Goal: Information Seeking & Learning: Learn about a topic

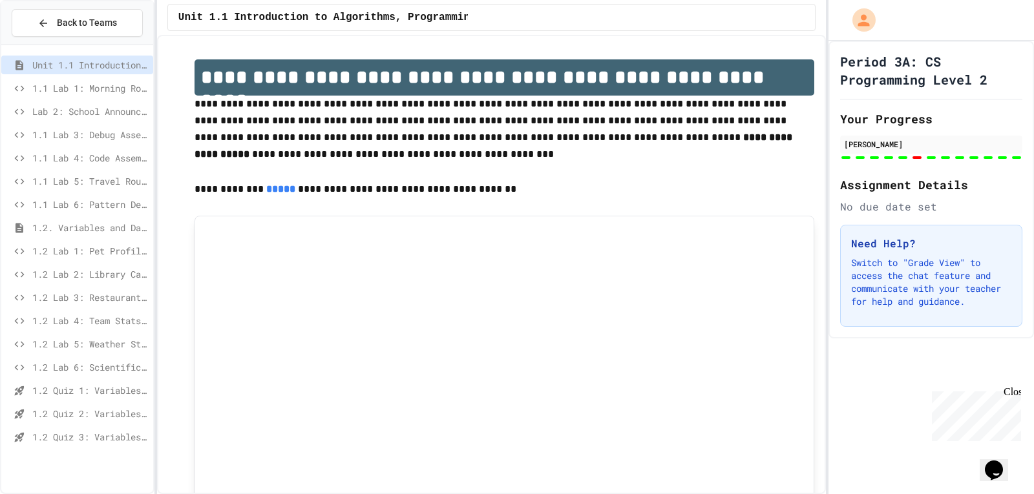
click at [79, 366] on span "1.2 Lab 6: Scientific Calculator" at bounding box center [90, 368] width 116 height 14
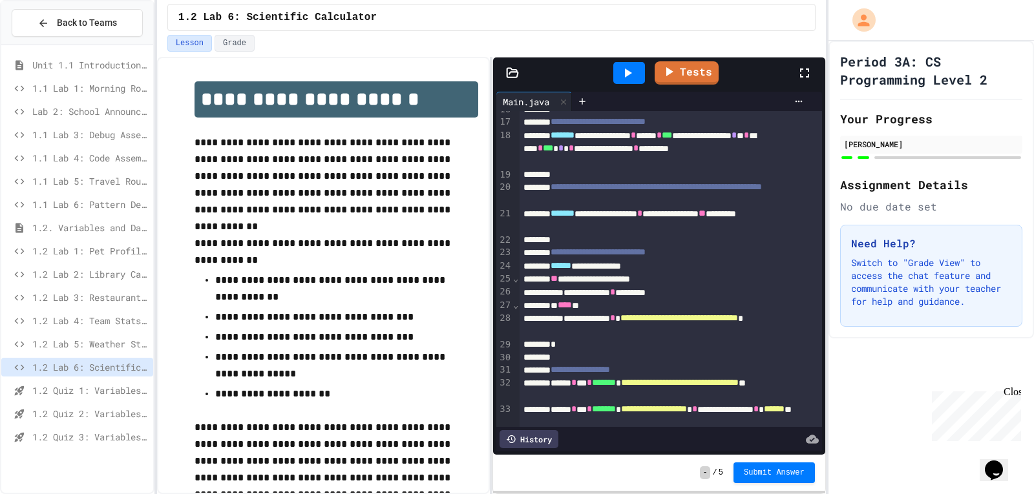
scroll to position [452, 0]
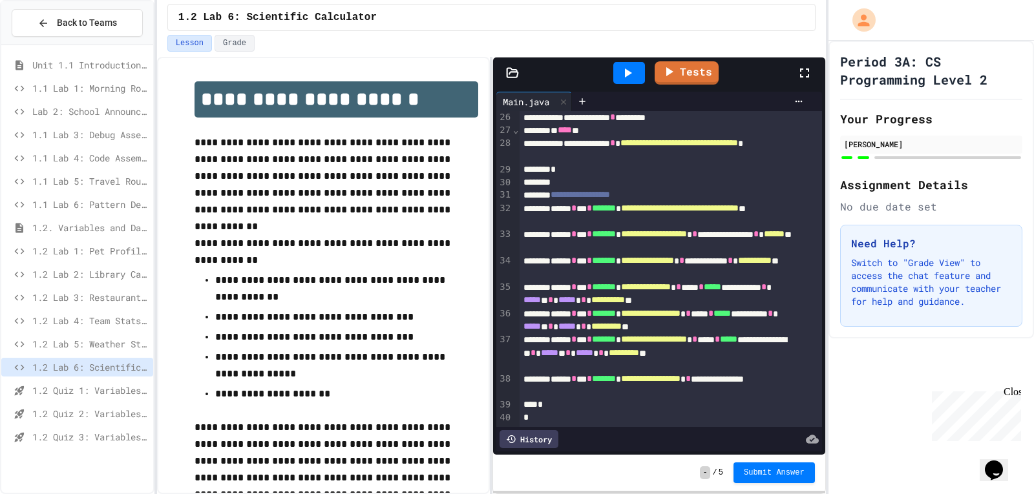
click at [85, 346] on span "1.2 Lab 5: Weather Station Debugger" at bounding box center [90, 344] width 116 height 14
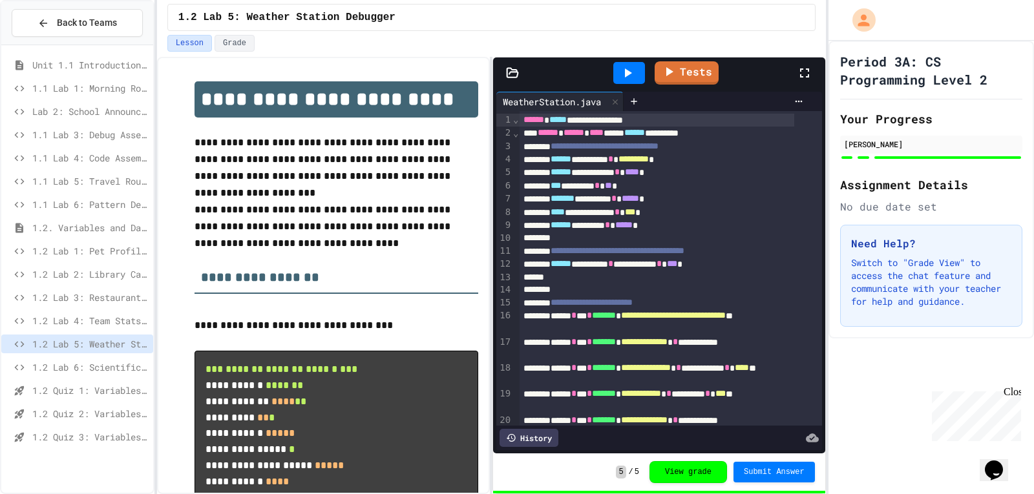
click at [84, 328] on div "1.2 Lab 4: Team Stats Calculator" at bounding box center [77, 320] width 152 height 19
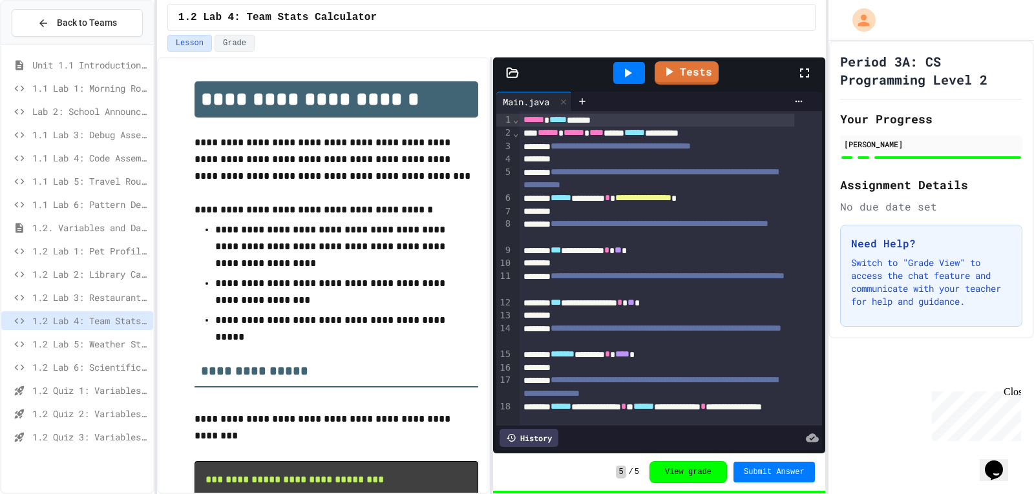
click at [85, 296] on span "1.2 Lab 3: Restaurant Order System" at bounding box center [90, 298] width 116 height 14
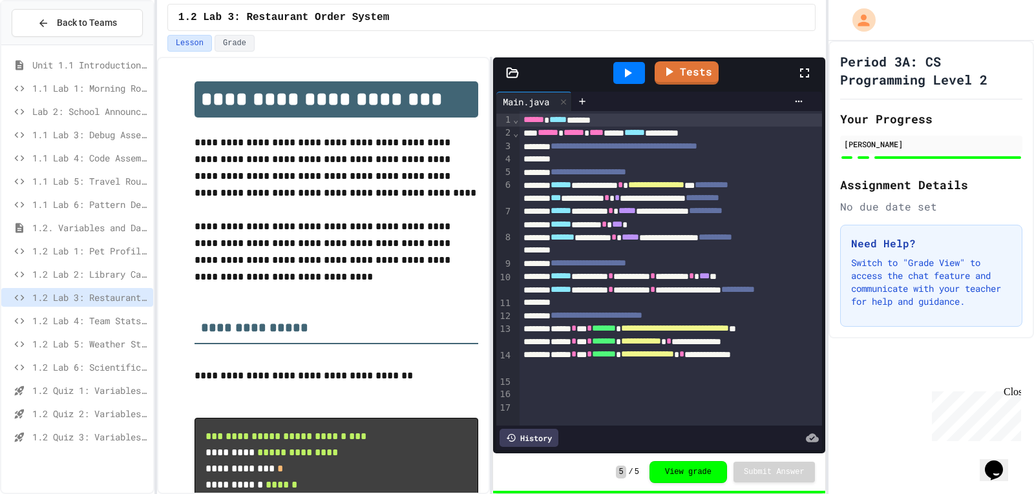
click at [91, 273] on span "1.2 Lab 2: Library Card Creator" at bounding box center [90, 275] width 116 height 14
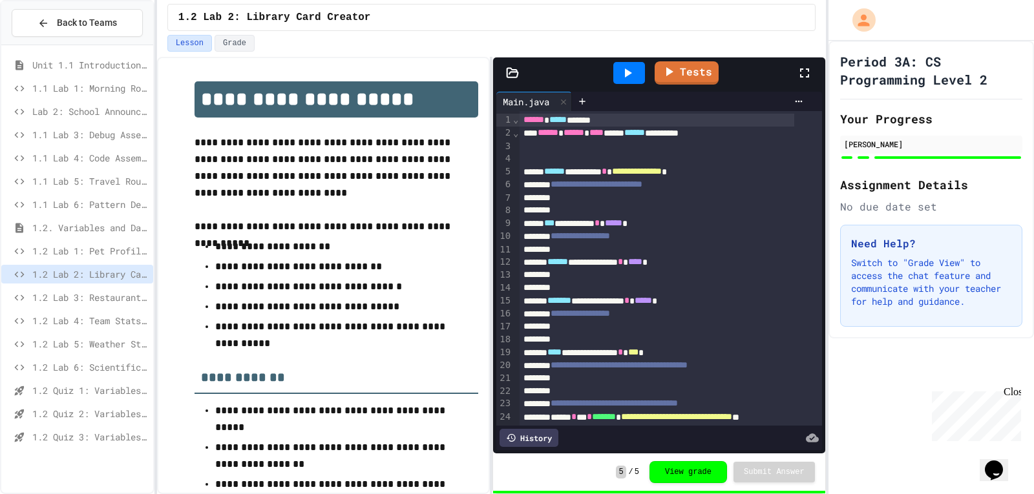
click at [92, 396] on span "1.2 Quiz 1: Variables and Data Types" at bounding box center [90, 391] width 116 height 14
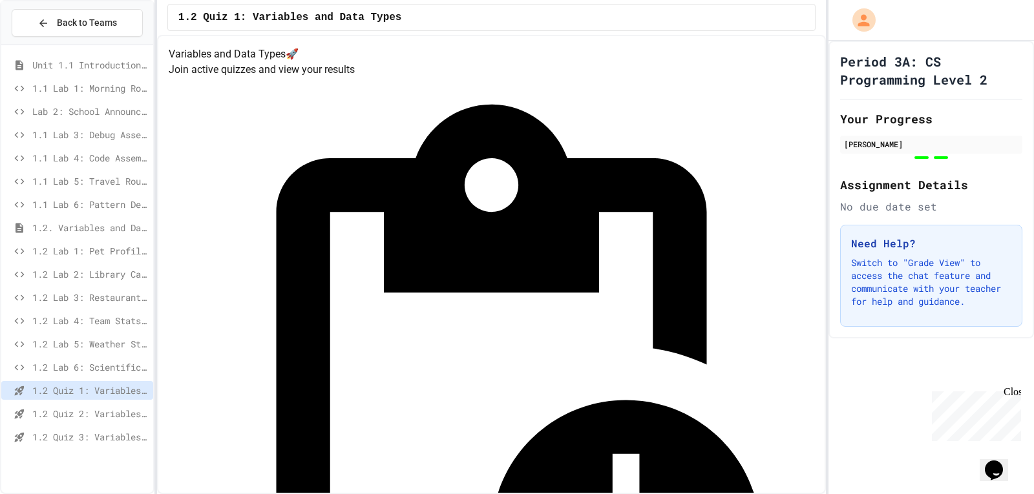
click at [95, 406] on div "1.2 Quiz 2: Variables and Data Types" at bounding box center [77, 414] width 152 height 19
click at [93, 435] on span "1.2 Quiz 3: Variables and Data Types" at bounding box center [90, 437] width 116 height 14
